Goal: Use online tool/utility: Utilize a website feature to perform a specific function

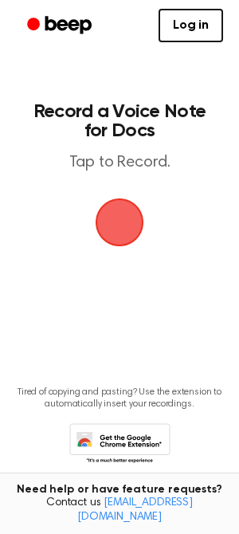
click at [120, 223] on span "button" at bounding box center [119, 222] width 54 height 54
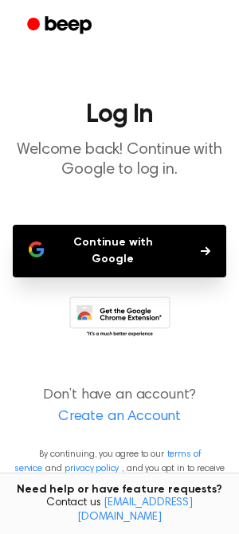
click at [118, 241] on button "Continue with Google" at bounding box center [120, 251] width 214 height 53
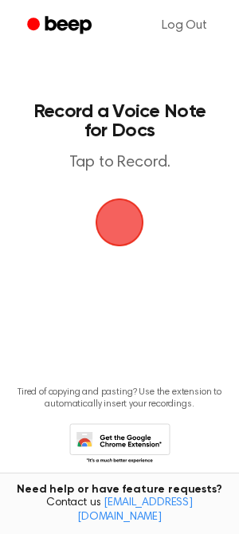
click at [115, 230] on span "button" at bounding box center [119, 222] width 45 height 45
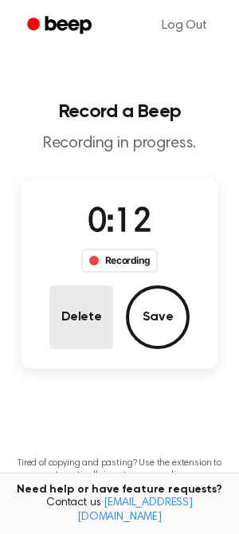
click at [85, 308] on button "Delete" at bounding box center [81, 317] width 64 height 64
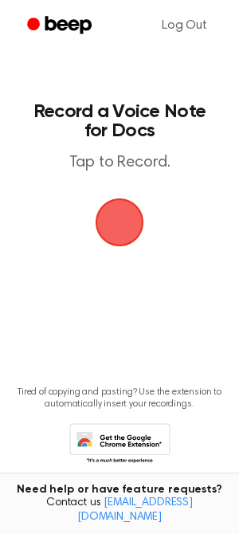
click at [120, 232] on span "button" at bounding box center [120, 223] width 52 height 52
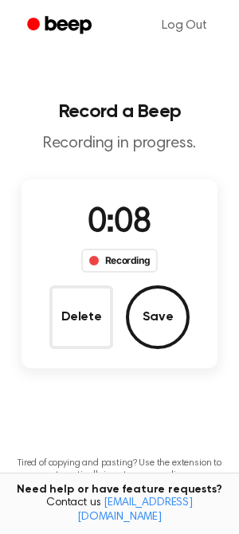
click at [120, 232] on span "0:08" at bounding box center [120, 222] width 64 height 33
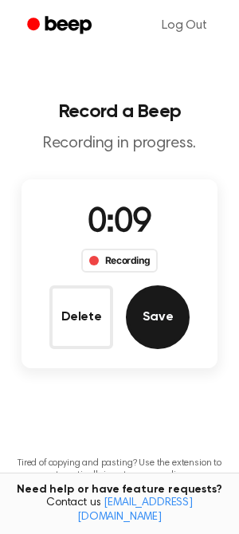
click at [168, 315] on button "Save" at bounding box center [158, 317] width 64 height 64
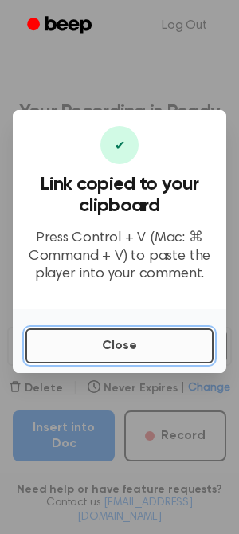
click at [121, 350] on button "Close" at bounding box center [119, 345] width 188 height 35
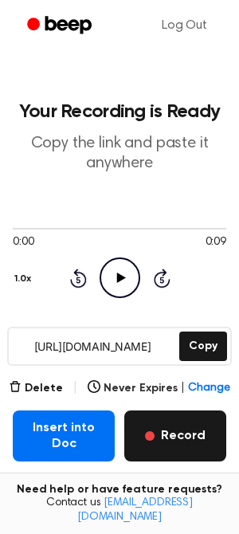
click at [164, 445] on button "Record" at bounding box center [175, 435] width 102 height 51
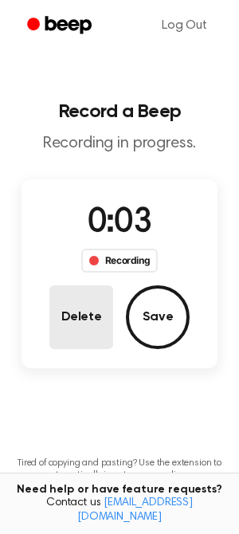
click at [94, 334] on button "Delete" at bounding box center [81, 317] width 64 height 64
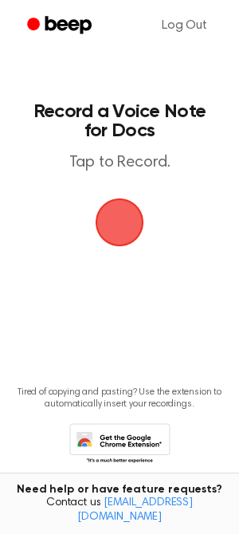
click at [116, 227] on span "button" at bounding box center [120, 223] width 52 height 52
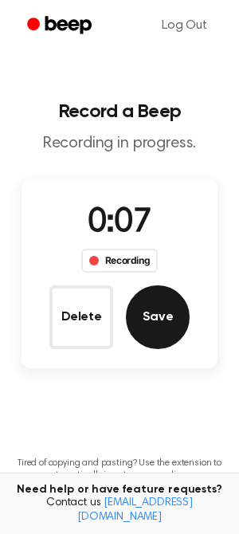
click at [162, 315] on button "Save" at bounding box center [158, 317] width 64 height 64
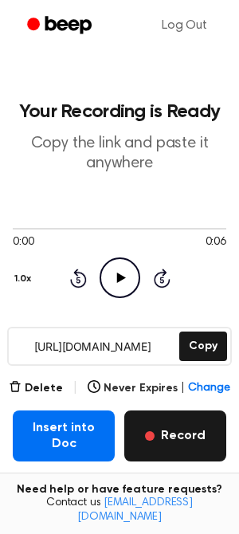
click at [187, 444] on button "Record" at bounding box center [175, 435] width 102 height 51
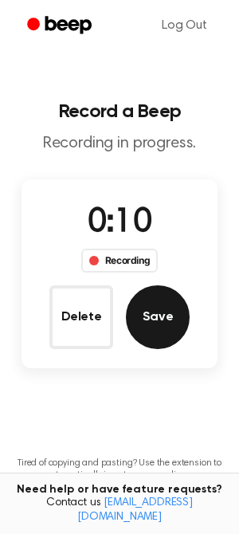
click at [170, 331] on button "Save" at bounding box center [158, 317] width 64 height 64
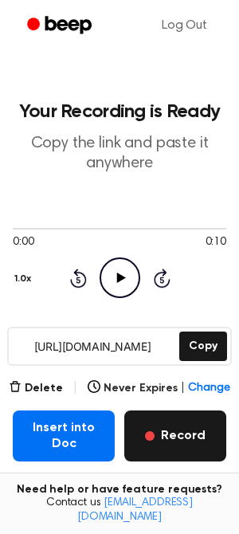
click at [159, 432] on button "Record" at bounding box center [175, 435] width 102 height 51
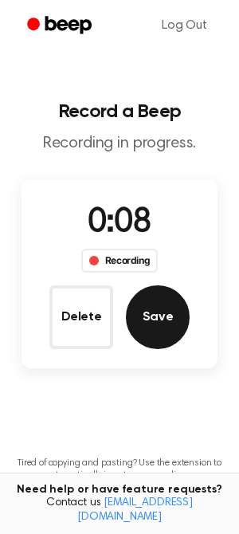
click at [154, 326] on button "Save" at bounding box center [158, 317] width 64 height 64
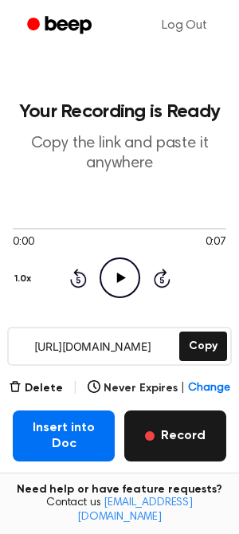
click at [177, 441] on button "Record" at bounding box center [175, 435] width 102 height 51
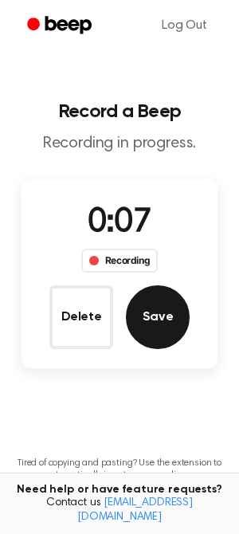
click at [157, 310] on button "Save" at bounding box center [158, 317] width 64 height 64
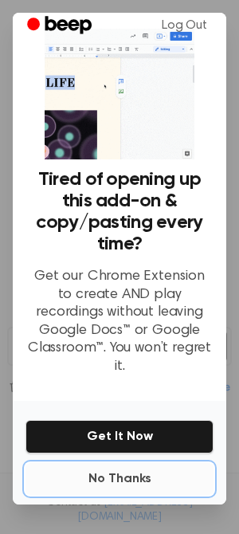
click at [131, 463] on button "No Thanks" at bounding box center [119, 479] width 188 height 32
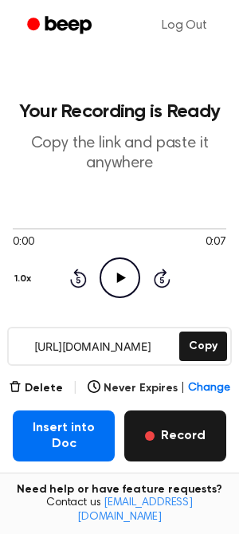
click at [155, 436] on span "button" at bounding box center [150, 436] width 10 height 10
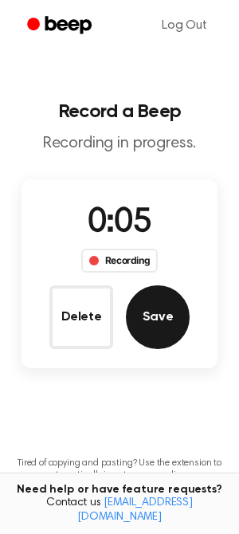
click at [161, 339] on button "Save" at bounding box center [158, 317] width 64 height 64
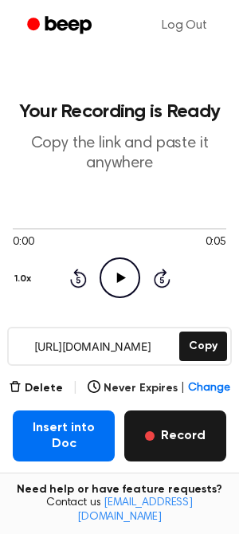
click at [183, 444] on button "Record" at bounding box center [175, 435] width 102 height 51
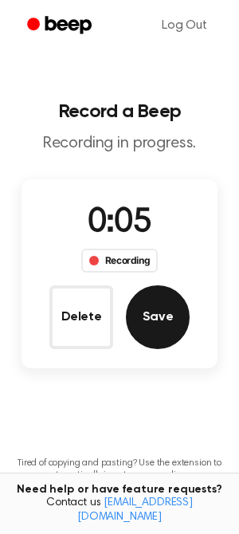
click at [165, 332] on button "Save" at bounding box center [158, 317] width 64 height 64
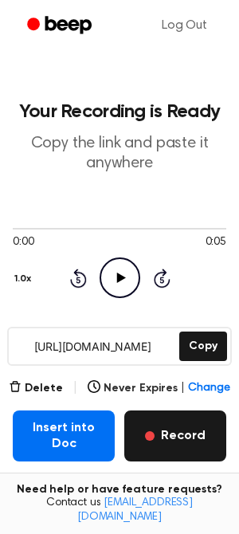
click at [171, 446] on button "Record" at bounding box center [175, 435] width 102 height 51
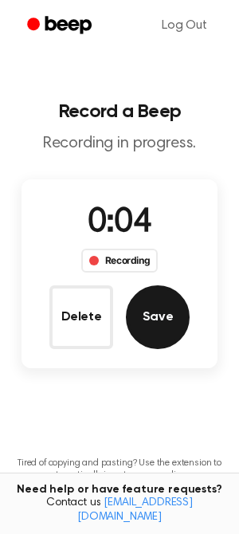
click at [160, 327] on button "Save" at bounding box center [158, 317] width 64 height 64
